Goal: Register for event/course

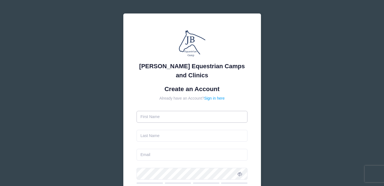
click at [150, 115] on input "text" at bounding box center [191, 117] width 111 height 12
type input "[PERSON_NAME]"
type input "[EMAIL_ADDRESS][DOMAIN_NAME]"
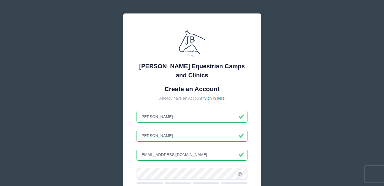
scroll to position [122, 0]
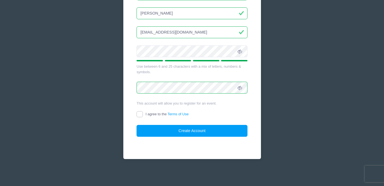
click at [139, 114] on input "I agree to the Terms of Use" at bounding box center [139, 114] width 6 height 6
checkbox input "true"
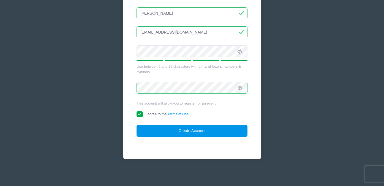
click at [188, 130] on button "Create Account" at bounding box center [191, 131] width 111 height 12
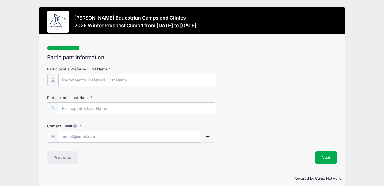
click at [78, 81] on input "Participant's Preferred First Name" at bounding box center [137, 80] width 158 height 12
type input "Brooklynne"
type input "[PERSON_NAME]"
type input "[EMAIL_ADDRESS][DOMAIN_NAME]"
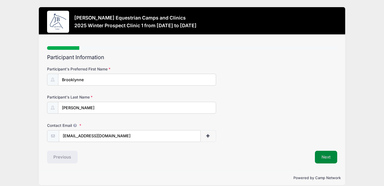
click at [324, 157] on button "Next" at bounding box center [326, 157] width 22 height 13
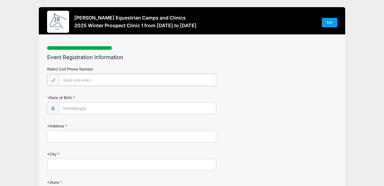
click at [78, 80] on input "Riders Cell Phone Number" at bounding box center [137, 80] width 157 height 12
type input "[PHONE_NUMBER]"
type input "[STREET_ADDRESS]"
type input "[PERSON_NAME]"
select select "[GEOGRAPHIC_DATA]"
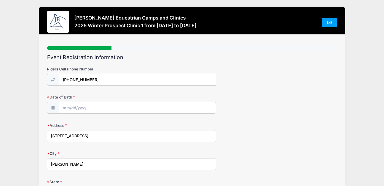
type input "75002"
type input "[EMAIL_ADDRESS][DOMAIN_NAME]"
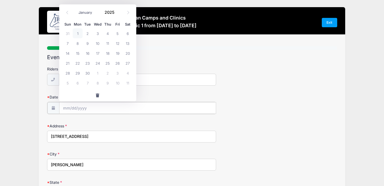
click at [75, 106] on input "Date of Birth" at bounding box center [137, 108] width 157 height 12
click at [127, 11] on icon at bounding box center [128, 13] width 4 height 4
click at [127, 12] on icon at bounding box center [128, 13] width 4 height 4
select select "10"
click at [67, 53] on span "9" at bounding box center [68, 53] width 10 height 10
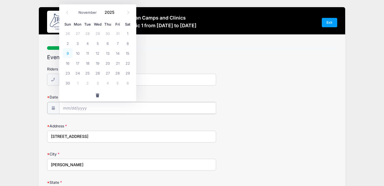
type input "[DATE]"
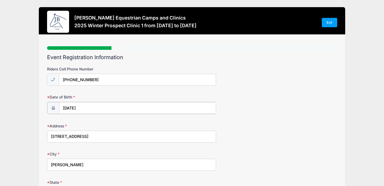
click at [87, 106] on input "[DATE]" at bounding box center [137, 108] width 157 height 12
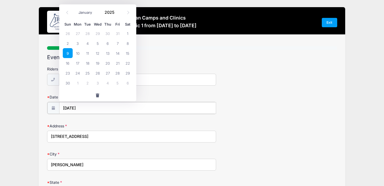
click at [87, 106] on input "[DATE]" at bounding box center [137, 108] width 157 height 12
click at [82, 109] on input "[DATE]" at bounding box center [137, 108] width 157 height 12
click at [82, 108] on input "[DATE]" at bounding box center [137, 108] width 157 height 12
click at [83, 108] on input "[DATE]" at bounding box center [137, 108] width 157 height 12
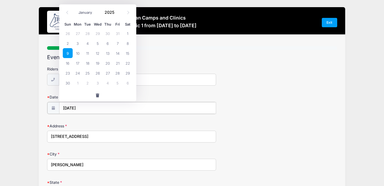
click at [83, 108] on input "[DATE]" at bounding box center [137, 108] width 157 height 12
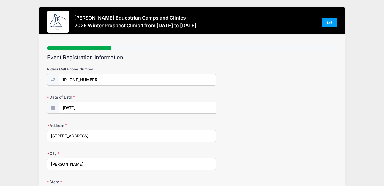
click at [164, 94] on div "Date of Birth [DATE]" at bounding box center [192, 103] width 290 height 19
click at [51, 107] on icon at bounding box center [53, 108] width 4 height 4
click at [53, 108] on icon at bounding box center [53, 108] width 4 height 4
click at [95, 107] on input "[DATE]" at bounding box center [137, 108] width 157 height 12
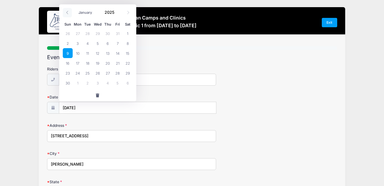
click at [65, 11] on span at bounding box center [67, 12] width 9 height 9
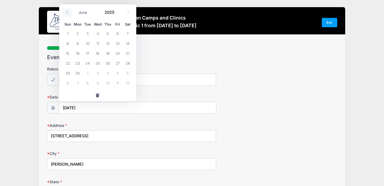
click at [65, 11] on span at bounding box center [67, 12] width 9 height 9
click at [68, 13] on icon at bounding box center [67, 13] width 4 height 4
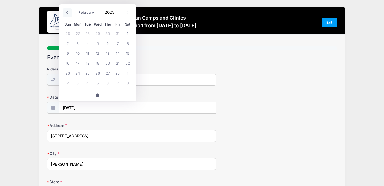
select select "0"
click at [69, 13] on icon at bounding box center [67, 13] width 4 height 4
type input "2024"
click at [69, 13] on icon at bounding box center [67, 13] width 4 height 4
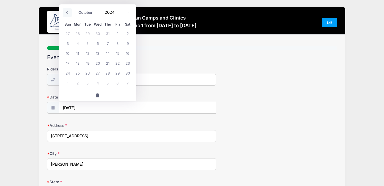
click at [69, 13] on icon at bounding box center [67, 13] width 4 height 4
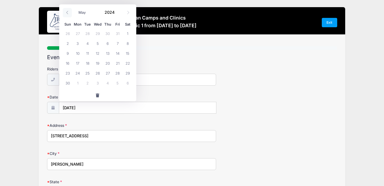
click at [69, 13] on icon at bounding box center [67, 13] width 4 height 4
select select "0"
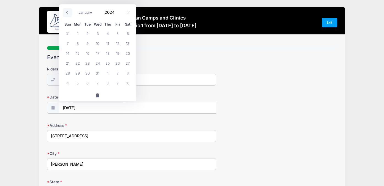
click at [69, 13] on icon at bounding box center [67, 13] width 4 height 4
type input "2023"
click at [69, 13] on icon at bounding box center [67, 13] width 4 height 4
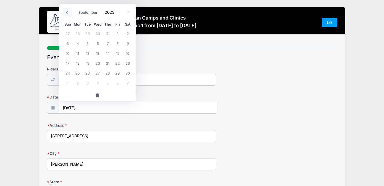
click at [69, 13] on icon at bounding box center [67, 13] width 4 height 4
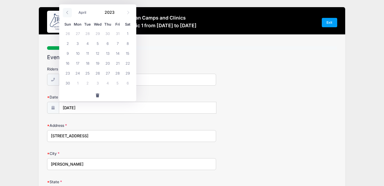
click at [69, 13] on icon at bounding box center [67, 13] width 4 height 4
select select "2"
click at [67, 110] on input "[DATE]" at bounding box center [137, 108] width 157 height 12
click at [229, 95] on div "Date of Birth [DATE]" at bounding box center [192, 103] width 290 height 19
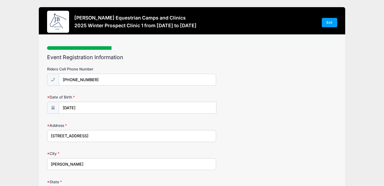
click at [53, 105] on span at bounding box center [53, 108] width 12 height 12
click at [53, 108] on icon at bounding box center [53, 108] width 4 height 4
type input "2025"
click at [100, 110] on input "[DATE]" at bounding box center [137, 108] width 157 height 12
select select "10"
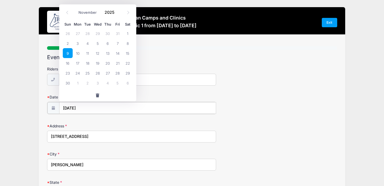
click at [119, 110] on input "[DATE]" at bounding box center [137, 108] width 157 height 12
click at [87, 106] on input "[DATE]" at bounding box center [137, 108] width 157 height 12
click at [231, 66] on div "Riders Cell Phone Number [PHONE_NUMBER]" at bounding box center [192, 75] width 290 height 19
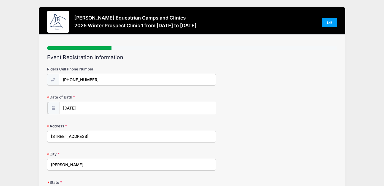
click at [94, 107] on input "[DATE]" at bounding box center [137, 108] width 157 height 12
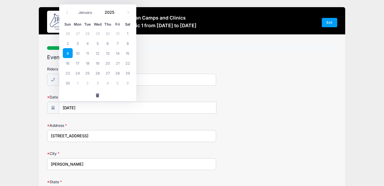
type input "[STREET_ADDRESS]"
type input "[PERSON_NAME]"
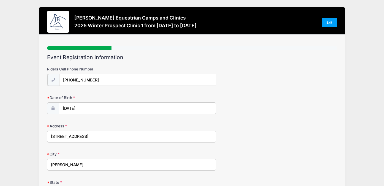
click at [199, 81] on input "[PHONE_NUMBER]" at bounding box center [137, 80] width 157 height 12
click at [265, 102] on div "Date of Birth [DATE]" at bounding box center [192, 103] width 290 height 19
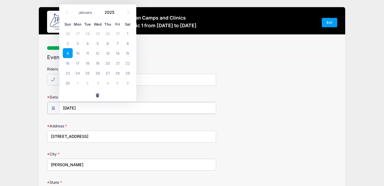
click at [101, 110] on input "[DATE]" at bounding box center [137, 108] width 157 height 12
click at [95, 106] on input "[DATE]" at bounding box center [137, 108] width 157 height 12
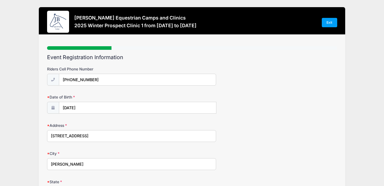
click at [247, 76] on div "Riders Cell Phone Number [PHONE_NUMBER]" at bounding box center [192, 75] width 290 height 19
click at [79, 80] on input "[PHONE_NUMBER]" at bounding box center [137, 80] width 157 height 12
type input "2148460110"
type input "[STREET_ADDRESS]"
type input "[PERSON_NAME]"
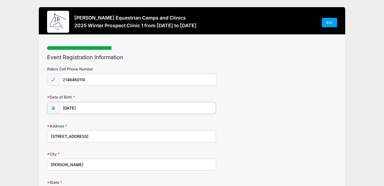
click at [95, 110] on input "[DATE]" at bounding box center [137, 108] width 157 height 12
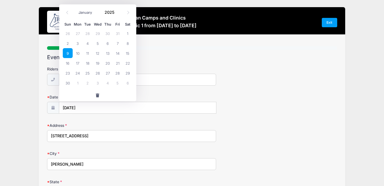
type input "[STREET_ADDRESS]"
type input "[PERSON_NAME]"
click at [72, 109] on input "[DATE]" at bounding box center [137, 108] width 157 height 12
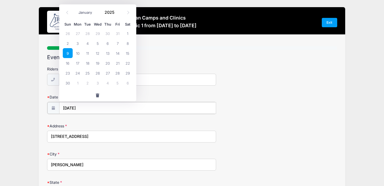
click at [73, 109] on input "[DATE]" at bounding box center [137, 108] width 157 height 12
select select "8"
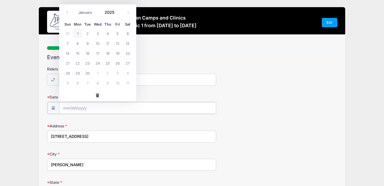
click at [87, 107] on input "Date of Birth" at bounding box center [137, 108] width 157 height 12
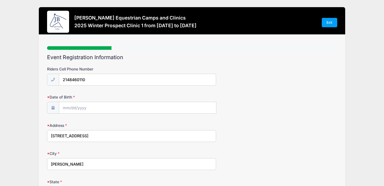
click at [262, 153] on div "City [PERSON_NAME]" at bounding box center [192, 160] width 290 height 19
click at [218, 109] on div "Date of Birth" at bounding box center [192, 103] width 290 height 19
click at [85, 151] on label "City" at bounding box center [95, 154] width 97 height 6
click at [85, 158] on input "[PERSON_NAME]" at bounding box center [131, 164] width 169 height 12
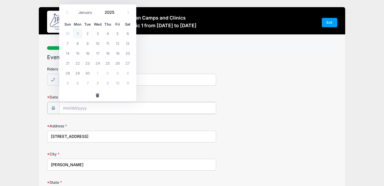
click at [77, 110] on input "Date of Birth" at bounding box center [137, 108] width 157 height 12
click at [70, 109] on input "Date of Birth" at bounding box center [137, 108] width 157 height 12
click at [72, 108] on input "Date of Birth" at bounding box center [137, 108] width 157 height 12
click at [60, 106] on input "Date of Birth" at bounding box center [137, 108] width 157 height 12
click at [65, 107] on input "Date of Birth" at bounding box center [137, 108] width 157 height 12
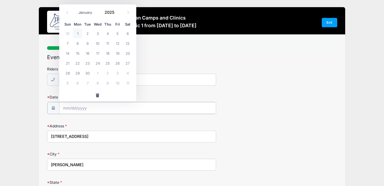
click at [65, 107] on input "Date of Birth" at bounding box center [137, 108] width 157 height 12
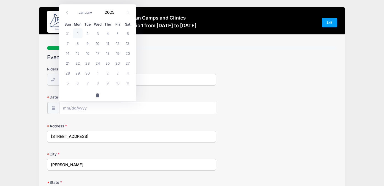
click at [65, 107] on input "Date of Birth" at bounding box center [137, 108] width 157 height 12
drag, startPoint x: 89, startPoint y: 106, endPoint x: 272, endPoint y: 106, distance: 182.4
click at [272, 106] on div "Date of Birth" at bounding box center [192, 104] width 290 height 20
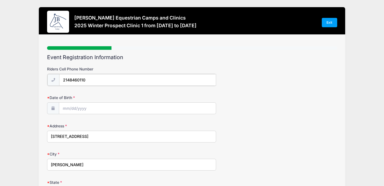
click at [175, 74] on input "2148460110" at bounding box center [137, 80] width 157 height 12
click at [240, 102] on div "Date of Birth" at bounding box center [192, 103] width 290 height 19
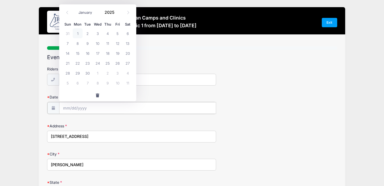
click at [129, 108] on input "Date of Birth" at bounding box center [137, 108] width 157 height 12
click at [184, 106] on input "Date of Birth" at bounding box center [137, 108] width 157 height 12
click at [115, 123] on label "Address" at bounding box center [95, 126] width 97 height 6
click at [115, 130] on input "[STREET_ADDRESS]" at bounding box center [131, 136] width 169 height 12
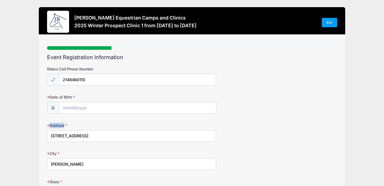
click at [115, 123] on label "Address" at bounding box center [95, 126] width 97 height 6
click at [115, 130] on input "[STREET_ADDRESS]" at bounding box center [131, 136] width 169 height 12
click at [259, 101] on div "Date of Birth" at bounding box center [192, 103] width 290 height 19
click at [53, 108] on icon at bounding box center [53, 108] width 4 height 4
click at [52, 104] on span at bounding box center [53, 108] width 12 height 12
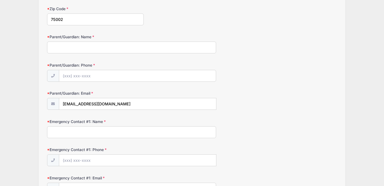
scroll to position [104, 0]
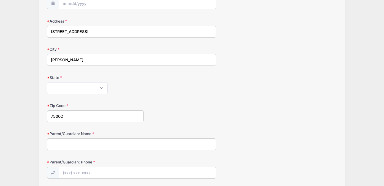
click at [51, 147] on input "Parent/Guardian: Name" at bounding box center [131, 144] width 169 height 12
type input "[PERSON_NAME]"
type input "[PHONE_NUMBER]"
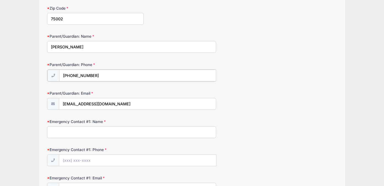
scroll to position [204, 0]
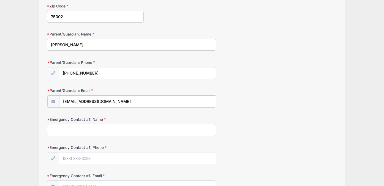
drag, startPoint x: 84, startPoint y: 102, endPoint x: 60, endPoint y: 102, distance: 24.2
click at [60, 102] on input "[EMAIL_ADDRESS][DOMAIN_NAME]" at bounding box center [137, 101] width 157 height 12
type input "[EMAIL_ADDRESS][DOMAIN_NAME]"
click at [66, 131] on input "Emergency Contact #1: Name" at bounding box center [131, 130] width 169 height 12
type input "[PERSON_NAME]"
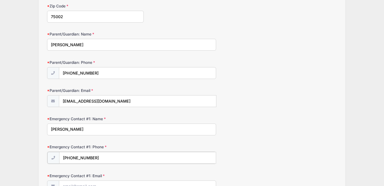
type input "[PHONE_NUMBER]"
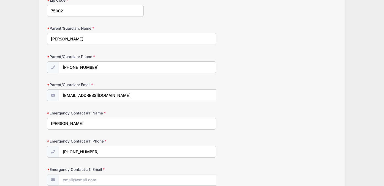
click at [257, 140] on div "Emergency Contact #1: Phone [PHONE_NUMBER]" at bounding box center [192, 147] width 290 height 19
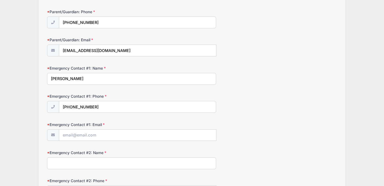
scroll to position [321, 0]
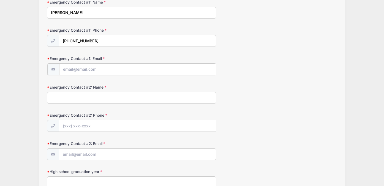
click at [79, 68] on input "Emergency Contact #1: Email" at bounding box center [137, 70] width 157 height 12
type input "[EMAIL_ADDRESS][DOMAIN_NAME]"
type input "[PERSON_NAME]"
type input "[PHONE_NUMBER]"
click at [64, 155] on input "Emergency Contact #2: Email" at bounding box center [137, 154] width 157 height 12
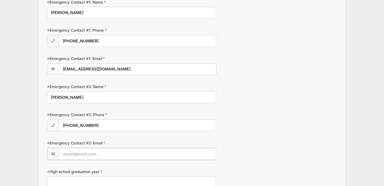
scroll to position [325, 0]
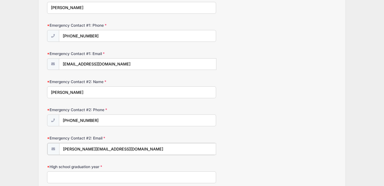
type input "[PERSON_NAME][EMAIL_ADDRESS][DOMAIN_NAME]"
type input "2028"
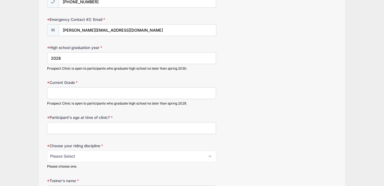
click at [66, 95] on input "Current Grade" at bounding box center [131, 93] width 169 height 12
type input "11"
click at [53, 128] on input "Participant's age at time of clinic?" at bounding box center [131, 128] width 169 height 12
type input "17"
click at [100, 158] on select "Please Select jumping seat western reining western horsemanship" at bounding box center [131, 157] width 169 height 12
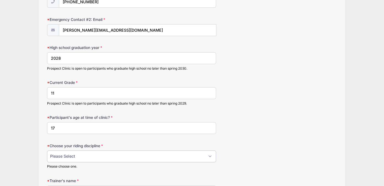
select select "jumping seat"
click at [47, 151] on select "Please Select jumping seat western reining western horsemanship" at bounding box center [131, 157] width 169 height 12
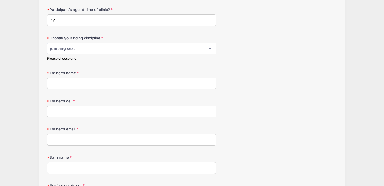
click at [69, 83] on input "Trainer's name" at bounding box center [131, 84] width 169 height 12
type input "[PERSON_NAME]"
click at [57, 139] on input "Trainer's email" at bounding box center [131, 140] width 169 height 12
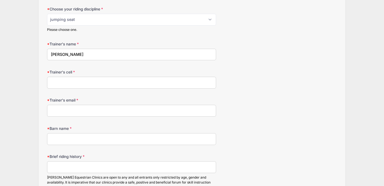
scroll to position [589, 0]
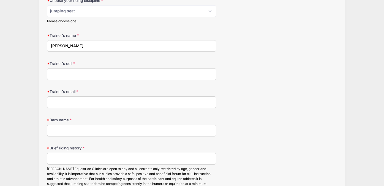
click at [63, 160] on input "Brief riding history" at bounding box center [131, 159] width 169 height 12
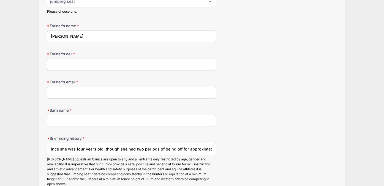
scroll to position [0, 57]
type input "Brooklynne has been riding since she was four years old, though she had two per…"
click at [72, 61] on input "Trainer's cell" at bounding box center [131, 65] width 169 height 12
type input "[PHONE_NUMBER]"
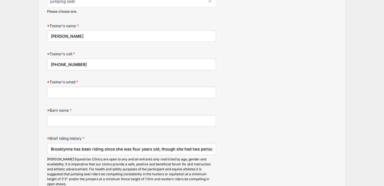
click at [61, 90] on input "Trainer's email" at bounding box center [131, 93] width 169 height 12
type input "[EMAIL_ADDRESS][DOMAIN_NAME]"
type input "Stonewall Farm LLC"
click at [208, 149] on div "Brooklynne has been riding since she was four years old, though she had two per…" at bounding box center [131, 164] width 169 height 43
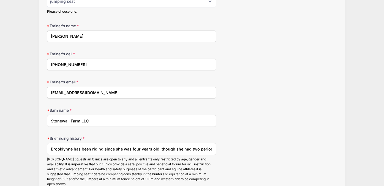
click at [194, 150] on input "Brooklynne has been riding since she was four years old, though she had two per…" at bounding box center [131, 149] width 169 height 12
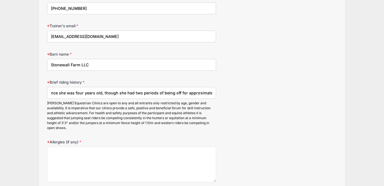
scroll to position [701, 0]
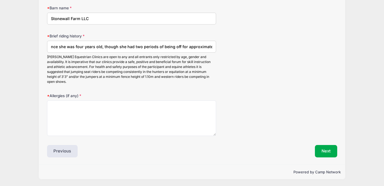
click at [87, 48] on input "Brooklynne has been riding since she was four years old, though she had two per…" at bounding box center [131, 47] width 169 height 12
click at [122, 46] on input "Brooklynne has been riding since she was four years old, though she had two per…" at bounding box center [131, 47] width 169 height 12
click at [191, 48] on input "Brooklynne has been riding since she was four years old, though she had two per…" at bounding box center [131, 47] width 169 height 12
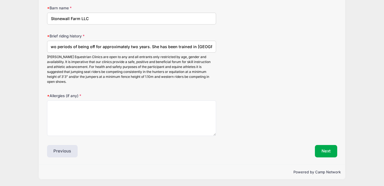
scroll to position [0, 150]
click at [167, 46] on input "Brooklynne has been riding since she was four years old, though she had two per…" at bounding box center [131, 47] width 169 height 12
click at [180, 46] on input "Brooklynne has been riding since she was four years old, though she had two per…" at bounding box center [131, 47] width 169 height 12
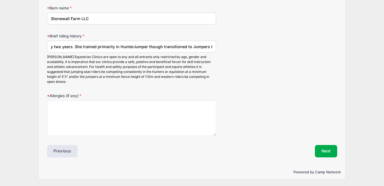
click at [141, 46] on input "Brooklynne has been riding since she was four years old, though she had two per…" at bounding box center [131, 47] width 169 height 12
click at [141, 45] on input "Brooklynne has been riding since she was four years old, though she had two per…" at bounding box center [131, 47] width 169 height 12
drag, startPoint x: 113, startPoint y: 46, endPoint x: 92, endPoint y: 47, distance: 21.5
click at [92, 47] on input "Brooklynne has been riding since she was four years old, though she had two per…" at bounding box center [131, 47] width 169 height 12
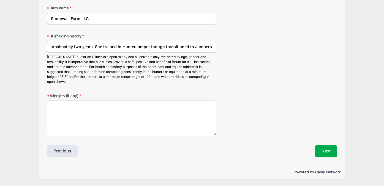
click at [165, 46] on input "Brooklynne has been riding since she was four years old, though she had two per…" at bounding box center [131, 47] width 169 height 12
click at [67, 46] on input "Brooklynne has been riding since she was four years old, though she had two per…" at bounding box center [131, 47] width 169 height 12
click at [104, 46] on input "Brooklynne has been riding since she was four years old, though she had two per…" at bounding box center [131, 47] width 169 height 12
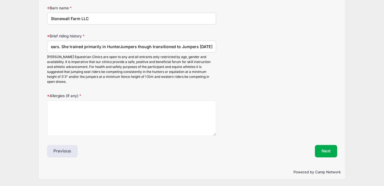
type input "Brooklynne has been riding since she was four years old, though she had two per…"
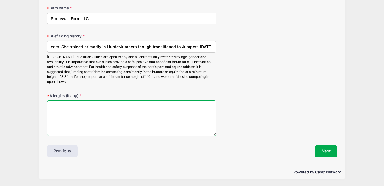
scroll to position [0, 0]
click at [63, 105] on textarea "Allergies (if any)" at bounding box center [131, 117] width 169 height 35
type textarea "None"
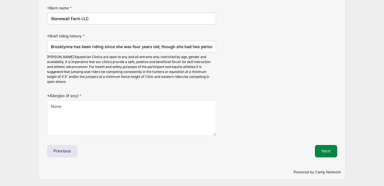
click at [327, 151] on button "Next" at bounding box center [326, 151] width 22 height 13
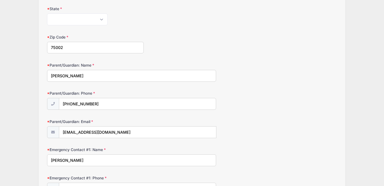
scroll to position [66, 0]
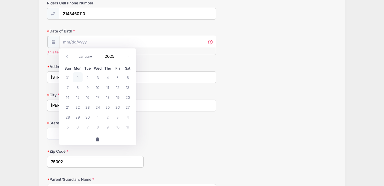
click at [84, 43] on input "Date of Birth" at bounding box center [137, 42] width 157 height 12
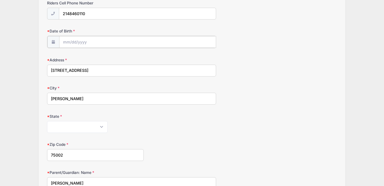
click at [103, 40] on input "Date of Birth" at bounding box center [137, 42] width 157 height 12
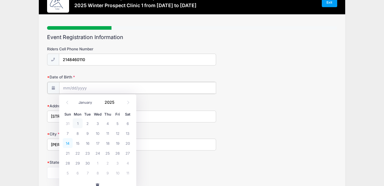
scroll to position [0, 0]
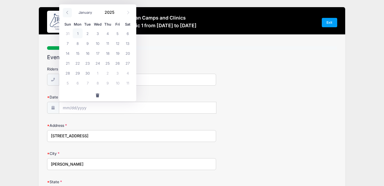
click at [67, 13] on icon at bounding box center [67, 13] width 4 height 4
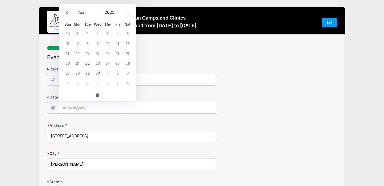
click at [67, 13] on icon at bounding box center [67, 13] width 4 height 4
select select "0"
click at [67, 13] on icon at bounding box center [67, 13] width 4 height 4
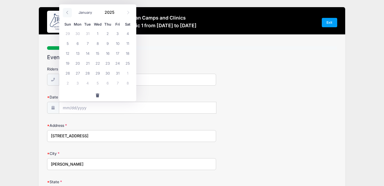
type input "2024"
click at [67, 13] on icon at bounding box center [67, 13] width 4 height 4
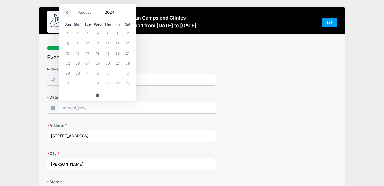
click at [67, 13] on icon at bounding box center [67, 13] width 4 height 4
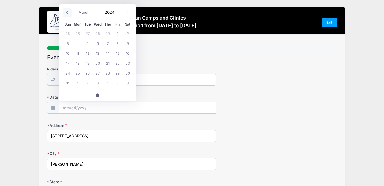
click at [67, 13] on icon at bounding box center [67, 13] width 4 height 4
select select "0"
click at [67, 13] on icon at bounding box center [67, 13] width 4 height 4
type input "2023"
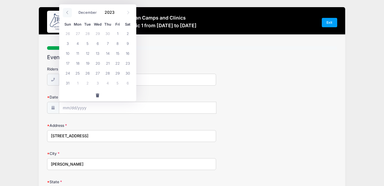
click at [67, 13] on icon at bounding box center [67, 13] width 4 height 4
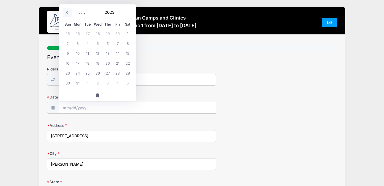
click at [67, 13] on icon at bounding box center [67, 13] width 4 height 4
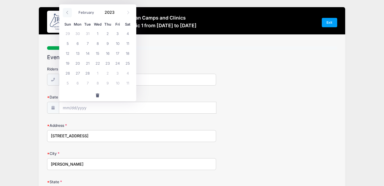
click at [67, 13] on icon at bounding box center [67, 13] width 4 height 4
select select "0"
click at [67, 13] on icon at bounding box center [67, 13] width 4 height 4
type input "2022"
click at [67, 13] on icon at bounding box center [67, 13] width 4 height 4
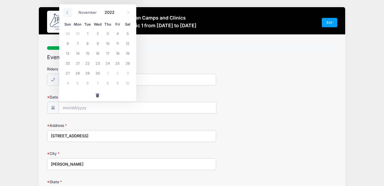
click at [67, 13] on icon at bounding box center [67, 13] width 4 height 4
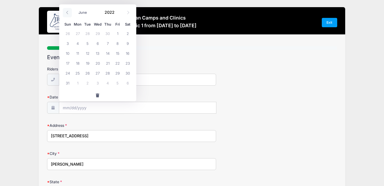
click at [67, 13] on icon at bounding box center [67, 13] width 4 height 4
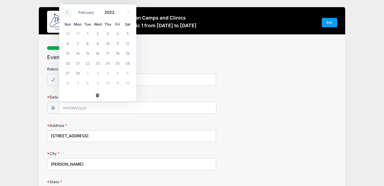
select select "0"
click at [67, 13] on icon at bounding box center [67, 13] width 4 height 4
type input "2021"
click at [67, 13] on icon at bounding box center [67, 13] width 4 height 4
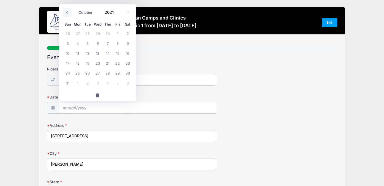
click at [67, 13] on icon at bounding box center [67, 13] width 4 height 4
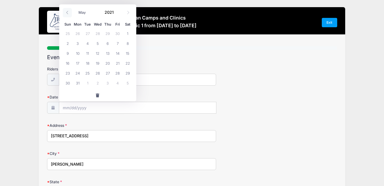
click at [67, 13] on icon at bounding box center [67, 13] width 4 height 4
select select "0"
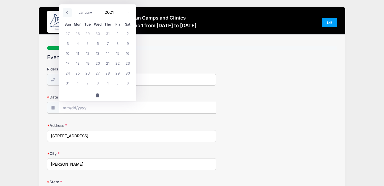
click at [67, 13] on icon at bounding box center [67, 13] width 4 height 4
type input "2020"
click at [67, 13] on icon at bounding box center [67, 13] width 4 height 4
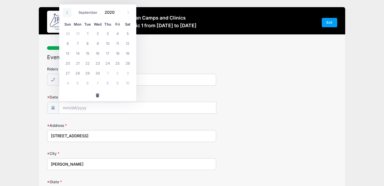
click at [67, 13] on icon at bounding box center [67, 13] width 4 height 4
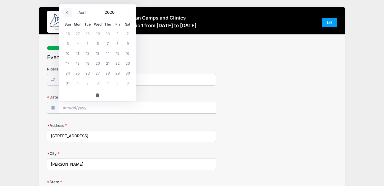
click at [67, 13] on icon at bounding box center [67, 13] width 4 height 4
click at [67, 12] on icon at bounding box center [67, 12] width 2 height 3
select select "0"
click at [67, 12] on icon at bounding box center [67, 12] width 2 height 3
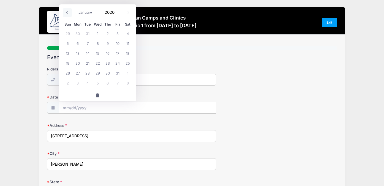
type input "2019"
click at [67, 12] on icon at bounding box center [67, 12] width 2 height 3
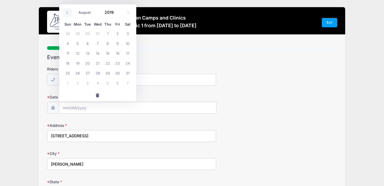
click at [67, 12] on icon at bounding box center [67, 12] width 2 height 3
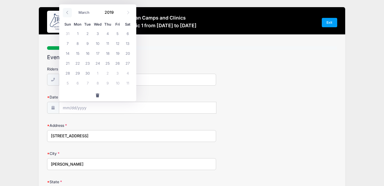
click at [67, 12] on icon at bounding box center [67, 12] width 2 height 3
select select "0"
click at [67, 12] on icon at bounding box center [67, 12] width 2 height 3
type input "2018"
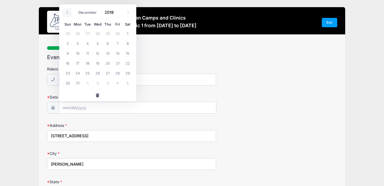
click at [67, 12] on icon at bounding box center [67, 12] width 2 height 3
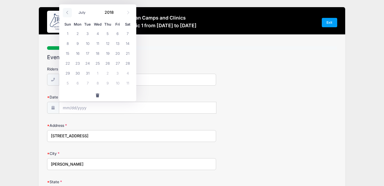
click at [67, 12] on icon at bounding box center [67, 12] width 2 height 3
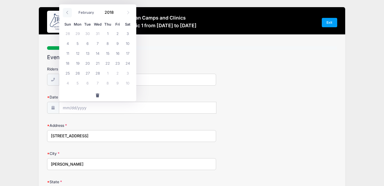
click at [66, 12] on icon at bounding box center [67, 13] width 4 height 4
select select "0"
click at [66, 12] on icon at bounding box center [67, 13] width 4 height 4
type input "2017"
click at [66, 12] on icon at bounding box center [67, 13] width 4 height 4
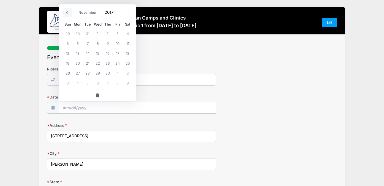
click at [66, 12] on icon at bounding box center [67, 13] width 4 height 4
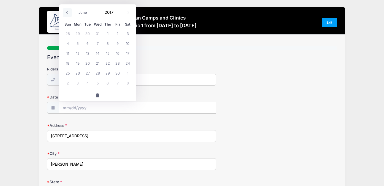
click at [66, 12] on icon at bounding box center [67, 13] width 4 height 4
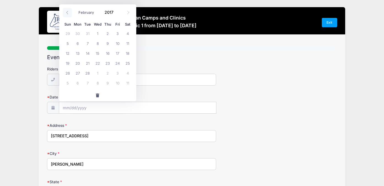
select select "0"
click at [66, 12] on icon at bounding box center [67, 13] width 4 height 4
type input "2016"
click at [66, 12] on icon at bounding box center [67, 13] width 4 height 4
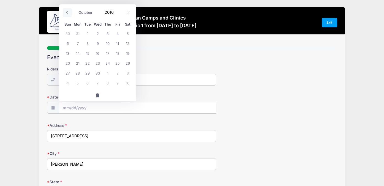
click at [66, 12] on icon at bounding box center [67, 13] width 4 height 4
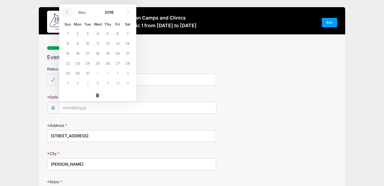
click at [66, 12] on icon at bounding box center [67, 13] width 4 height 4
select select "0"
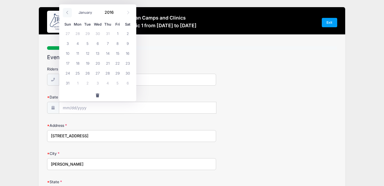
click at [66, 12] on icon at bounding box center [67, 13] width 4 height 4
type input "2015"
click at [66, 12] on icon at bounding box center [67, 13] width 4 height 4
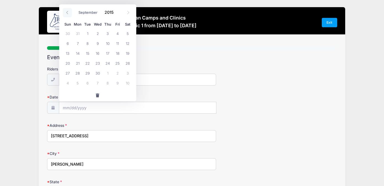
click at [66, 12] on icon at bounding box center [67, 13] width 4 height 4
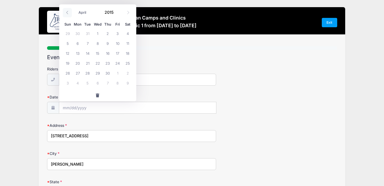
click at [66, 12] on icon at bounding box center [67, 13] width 4 height 4
select select "0"
click at [66, 12] on icon at bounding box center [67, 13] width 4 height 4
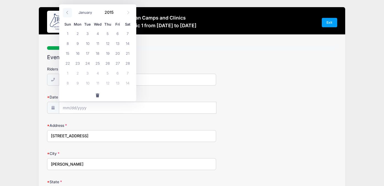
type input "2014"
click at [66, 12] on icon at bounding box center [67, 13] width 4 height 4
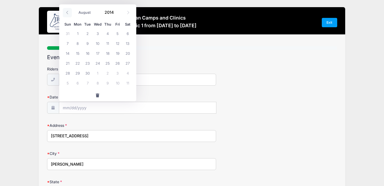
click at [66, 12] on icon at bounding box center [67, 13] width 4 height 4
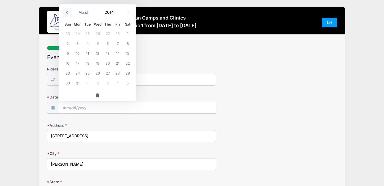
click at [66, 12] on icon at bounding box center [67, 13] width 4 height 4
select select "0"
click at [66, 12] on icon at bounding box center [67, 13] width 4 height 4
type input "2013"
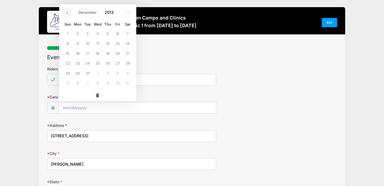
click at [66, 12] on icon at bounding box center [67, 13] width 4 height 4
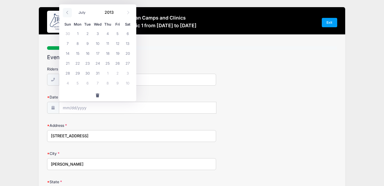
click at [66, 12] on icon at bounding box center [67, 13] width 4 height 4
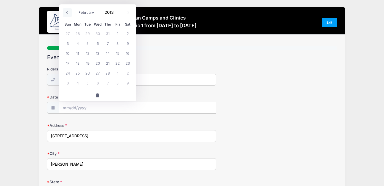
click at [66, 12] on icon at bounding box center [67, 13] width 4 height 4
select select "0"
click at [66, 12] on icon at bounding box center [67, 13] width 4 height 4
type input "2012"
click at [66, 12] on icon at bounding box center [67, 13] width 4 height 4
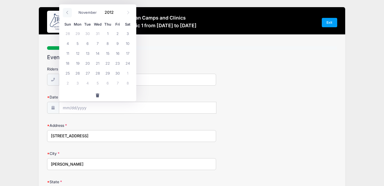
click at [66, 12] on icon at bounding box center [67, 13] width 4 height 4
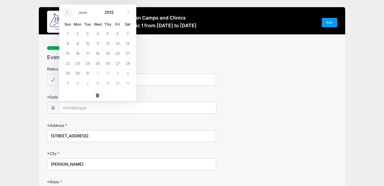
click at [66, 12] on icon at bounding box center [67, 13] width 4 height 4
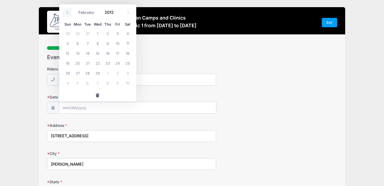
select select "0"
click at [66, 12] on icon at bounding box center [67, 13] width 4 height 4
type input "2011"
click at [66, 12] on icon at bounding box center [67, 13] width 4 height 4
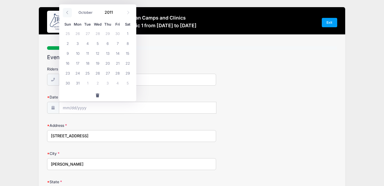
click at [66, 12] on icon at bounding box center [67, 13] width 4 height 4
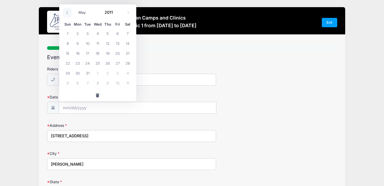
click at [66, 12] on icon at bounding box center [67, 13] width 4 height 4
select select "0"
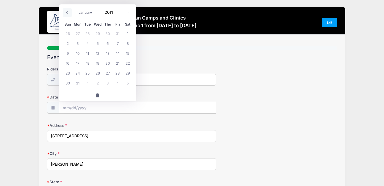
click at [66, 12] on icon at bounding box center [67, 13] width 4 height 4
type input "2010"
click at [66, 12] on icon at bounding box center [67, 13] width 4 height 4
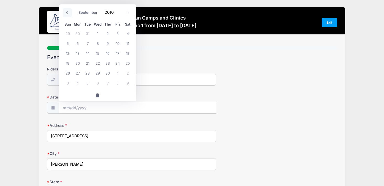
click at [66, 12] on icon at bounding box center [67, 13] width 4 height 4
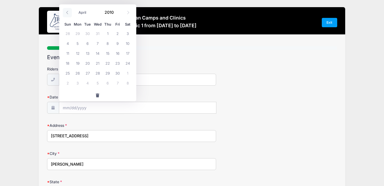
click at [66, 12] on icon at bounding box center [67, 13] width 4 height 4
select select "0"
click at [66, 12] on icon at bounding box center [67, 13] width 4 height 4
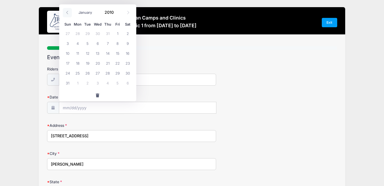
type input "2009"
click at [66, 12] on icon at bounding box center [67, 13] width 4 height 4
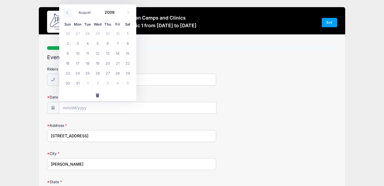
click at [66, 12] on icon at bounding box center [67, 13] width 4 height 4
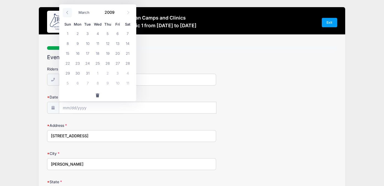
click at [66, 12] on icon at bounding box center [67, 13] width 4 height 4
select select "0"
click at [66, 12] on icon at bounding box center [67, 13] width 4 height 4
type input "2008"
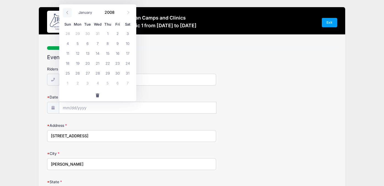
click at [66, 12] on icon at bounding box center [67, 13] width 4 height 4
click at [128, 13] on icon at bounding box center [128, 13] width 4 height 4
click at [128, 12] on icon at bounding box center [128, 13] width 4 height 4
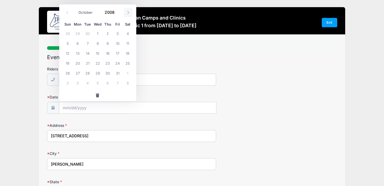
select select "10"
click at [69, 53] on span "9" at bounding box center [68, 53] width 10 height 10
type input "[DATE]"
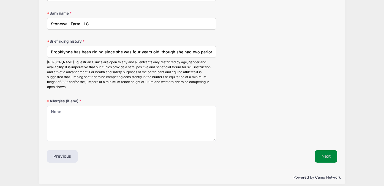
click at [321, 154] on button "Next" at bounding box center [326, 156] width 22 height 13
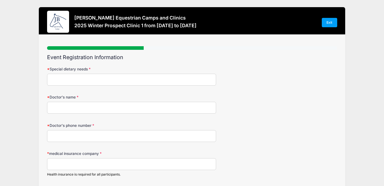
click at [69, 80] on input "Special dietary needs" at bounding box center [131, 80] width 169 height 12
type input "None"
type input "[PERSON_NAME]"
click at [56, 139] on input "Doctor's phone number" at bounding box center [131, 136] width 169 height 12
paste input "469.800.2060"
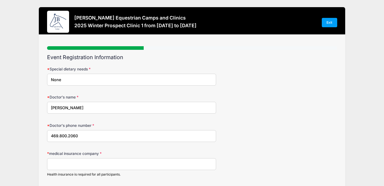
type input "469.800.2060"
click at [64, 164] on input "medical insurance company" at bounding box center [131, 164] width 169 height 12
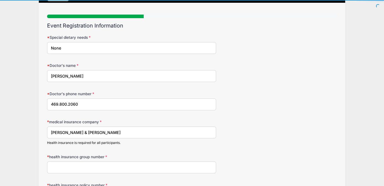
scroll to position [63, 0]
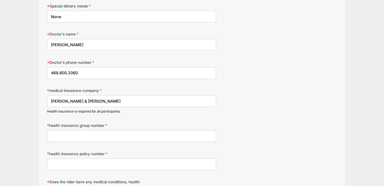
type input "[PERSON_NAME] & [PERSON_NAME]"
click at [54, 136] on input "health insurance group number" at bounding box center [131, 136] width 169 height 12
click at [57, 137] on input "#HMO2001" at bounding box center [131, 136] width 169 height 12
type input "#HIMO2001"
click at [59, 165] on input "health insurance policy number" at bounding box center [131, 164] width 169 height 12
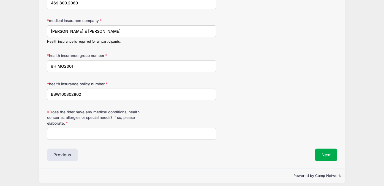
scroll to position [137, 0]
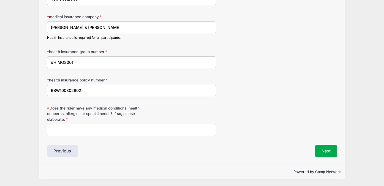
type input "BSW100802802"
click at [75, 130] on input "Does the rider have any medical conditions, health concerns, allergies or speci…" at bounding box center [131, 130] width 169 height 12
type input "No"
click at [325, 149] on button "Next" at bounding box center [326, 151] width 22 height 13
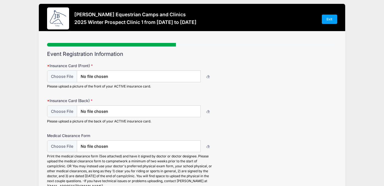
scroll to position [0, 0]
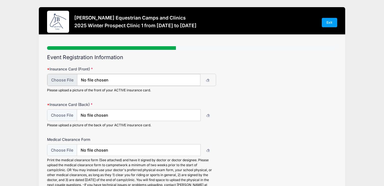
click at [117, 78] on input "file" at bounding box center [123, 80] width 153 height 12
click at [207, 80] on icon "button" at bounding box center [208, 80] width 4 height 0
click at [184, 79] on input "file" at bounding box center [123, 80] width 153 height 12
type input "C:\fakepath\Front of Insurance card.9.25.jpeg"
click at [208, 115] on icon "button" at bounding box center [208, 115] width 4 height 0
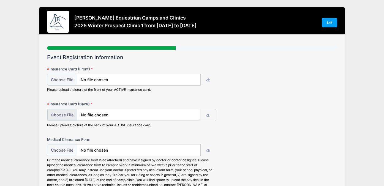
click at [147, 114] on input "file" at bounding box center [123, 115] width 153 height 12
type input "C:\fakepath\Back of Insurance card.9.25.jpeg"
click at [115, 149] on input "file" at bounding box center [123, 150] width 153 height 12
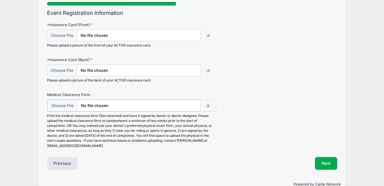
scroll to position [44, 0]
click at [328, 163] on button "Next" at bounding box center [326, 163] width 22 height 13
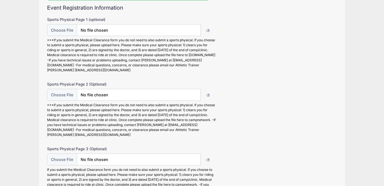
scroll to position [116, 0]
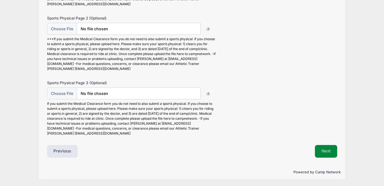
click at [322, 151] on button "Next" at bounding box center [326, 151] width 22 height 13
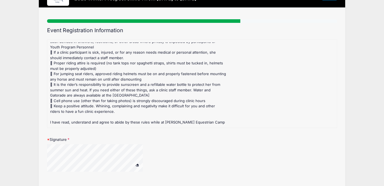
scroll to position [40, 0]
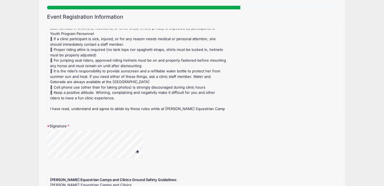
click at [137, 151] on span at bounding box center [137, 151] width 4 height 3
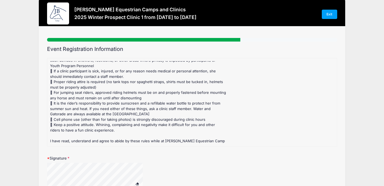
scroll to position [10, 0]
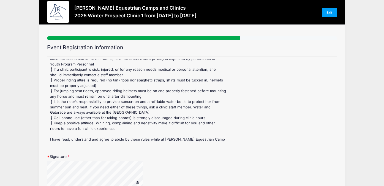
click at [186, 84] on div "CLINIC RULES Our concern is that all [PERSON_NAME] Equestrian Camp Participants…" at bounding box center [192, 45] width 284 height 193
click at [167, 154] on div "Signature" at bounding box center [192, 175] width 290 height 42
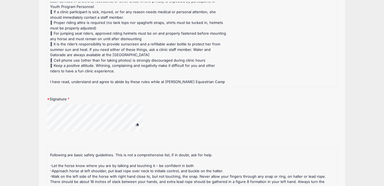
scroll to position [113, 0]
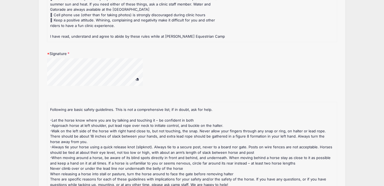
click at [138, 78] on span at bounding box center [137, 79] width 4 height 3
click at [137, 78] on span at bounding box center [137, 79] width 4 height 3
click at [72, 73] on div at bounding box center [102, 72] width 110 height 29
click at [137, 78] on span at bounding box center [137, 79] width 4 height 3
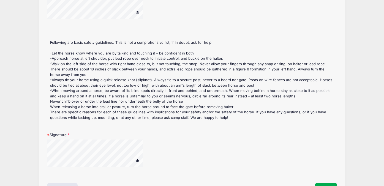
scroll to position [218, 0]
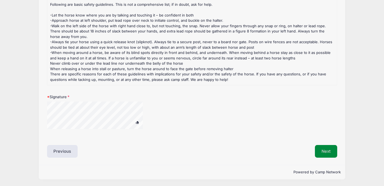
click at [329, 152] on button "Next" at bounding box center [326, 151] width 22 height 13
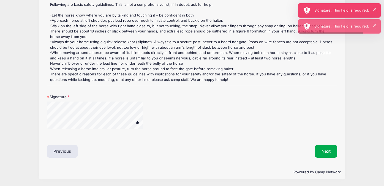
click at [354, 10] on div "Signature: This field is required." at bounding box center [345, 11] width 62 height 6
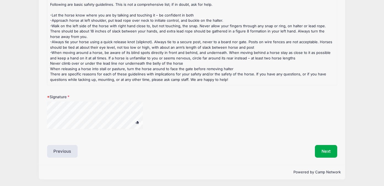
click at [144, 132] on div at bounding box center [131, 119] width 169 height 34
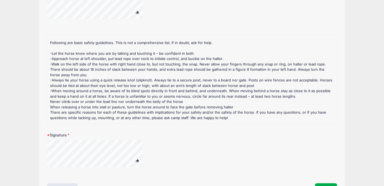
scroll to position [119, 0]
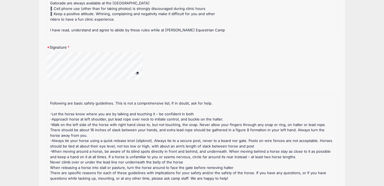
click at [184, 54] on div at bounding box center [131, 69] width 169 height 34
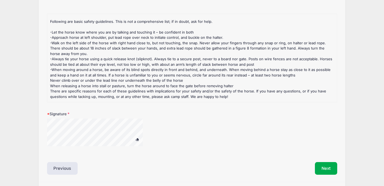
scroll to position [218, 0]
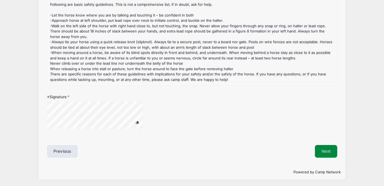
click at [324, 150] on button "Next" at bounding box center [326, 151] width 22 height 13
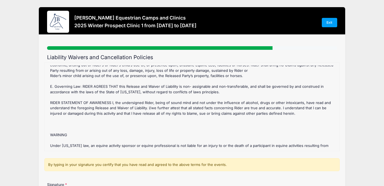
scroll to position [102, 0]
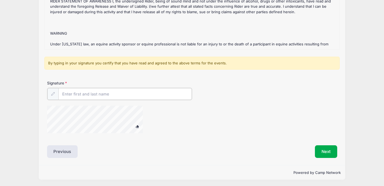
click at [66, 92] on input "Signature" at bounding box center [124, 94] width 133 height 12
click at [139, 125] on div at bounding box center [102, 120] width 110 height 29
type input "[PERSON_NAME]"
click at [324, 148] on button "Next" at bounding box center [326, 151] width 22 height 13
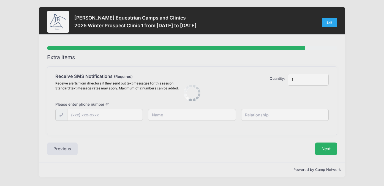
scroll to position [0, 0]
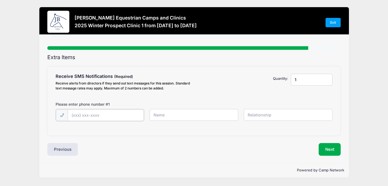
click at [85, 115] on input "text" at bounding box center [106, 115] width 76 height 12
click at [89, 114] on input "text" at bounding box center [106, 115] width 76 height 12
type input "[PHONE_NUMBER]"
type input "[PERSON_NAME]"
type input "Mother"
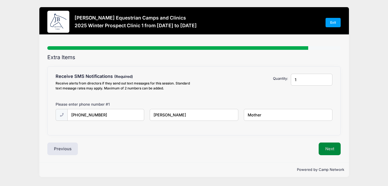
click at [333, 150] on button "Next" at bounding box center [330, 149] width 22 height 13
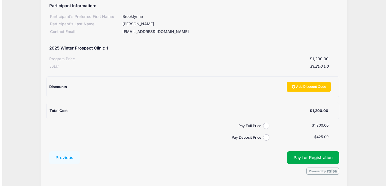
scroll to position [80, 0]
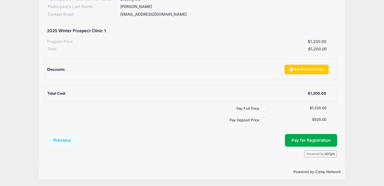
click at [263, 108] on input "Pay Full Price" at bounding box center [264, 108] width 6 height 6
radio input "true"
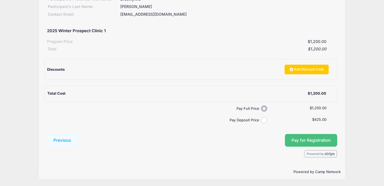
click at [316, 139] on span "Pay for Registration" at bounding box center [310, 140] width 39 height 5
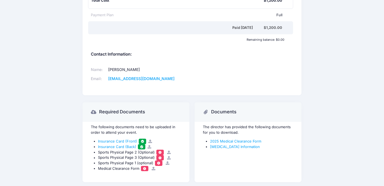
scroll to position [231, 0]
